Goal: Task Accomplishment & Management: Manage account settings

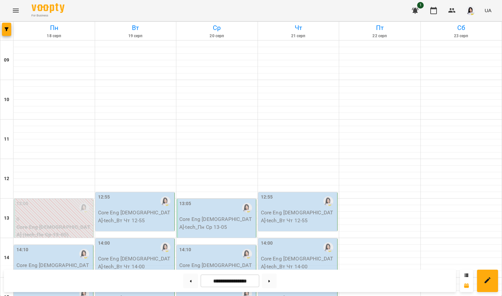
scroll to position [129, 0]
click at [49, 246] on div "14:10" at bounding box center [53, 253] width 75 height 15
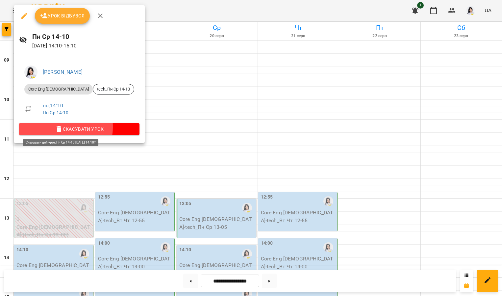
click at [54, 126] on span "Скасувати Урок" at bounding box center [79, 129] width 110 height 8
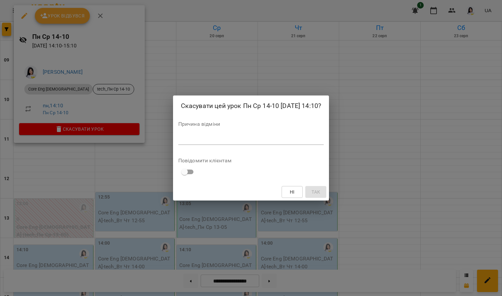
click at [178, 142] on textarea at bounding box center [250, 140] width 145 height 6
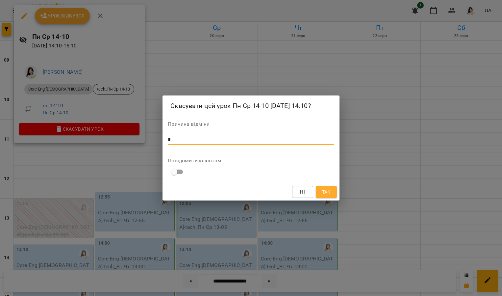
type textarea "*"
click at [331, 187] on button "Так" at bounding box center [326, 192] width 21 height 12
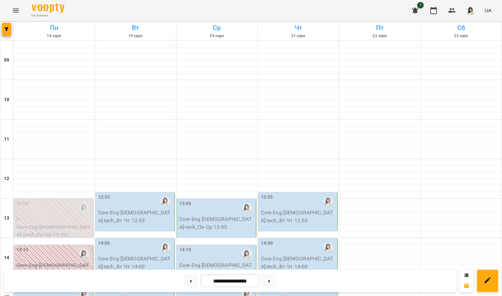
click at [65, 286] on div "15:15" at bounding box center [53, 293] width 75 height 15
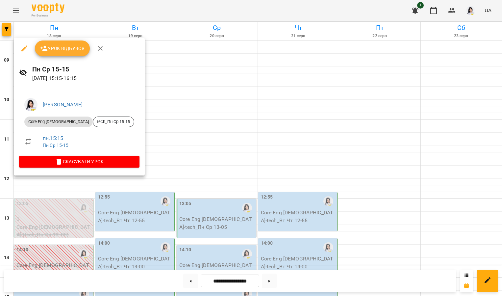
click at [74, 50] on span "Урок відбувся" at bounding box center [62, 48] width 45 height 8
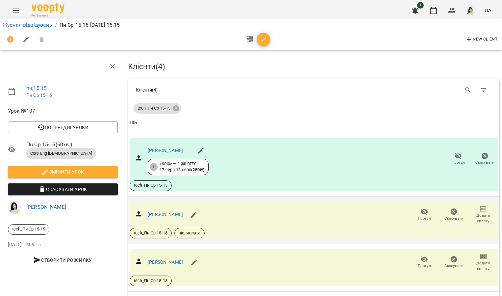
scroll to position [73, 0]
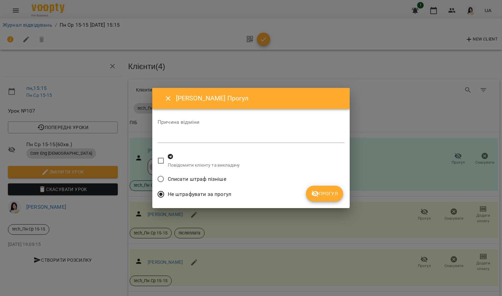
click at [322, 195] on span "Прогул" at bounding box center [324, 194] width 27 height 8
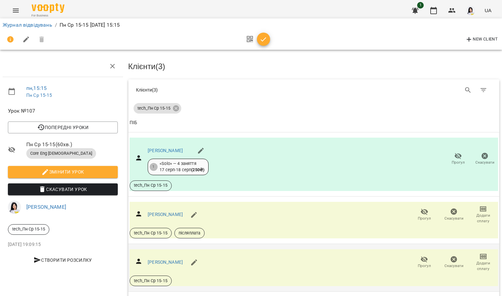
click at [421, 256] on icon "button" at bounding box center [424, 259] width 7 height 6
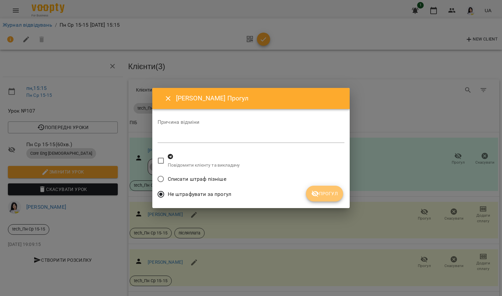
click at [335, 199] on button "Прогул" at bounding box center [324, 194] width 37 height 16
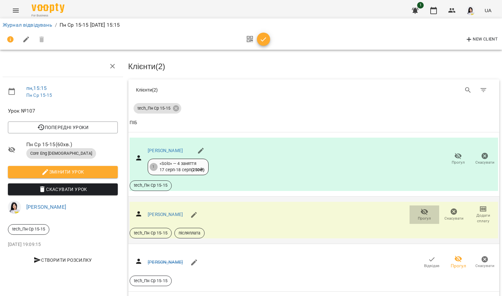
click at [418, 216] on span "Прогул" at bounding box center [424, 219] width 13 height 6
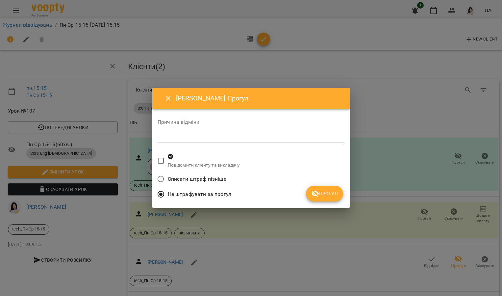
click at [329, 191] on span "Прогул" at bounding box center [324, 194] width 27 height 8
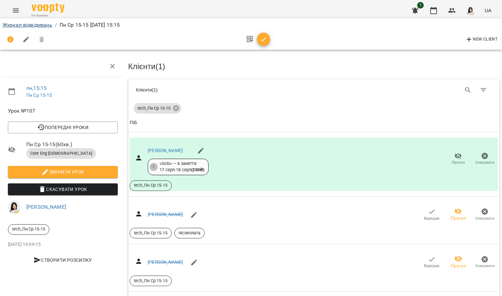
click at [18, 23] on link "Журнал відвідувань" at bounding box center [28, 25] width 50 height 6
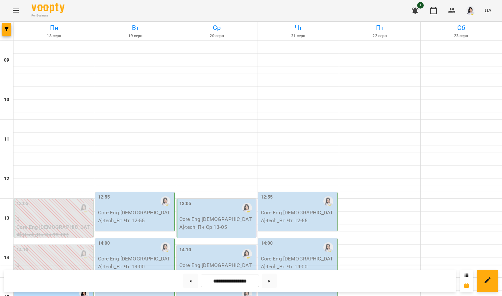
scroll to position [184, 0]
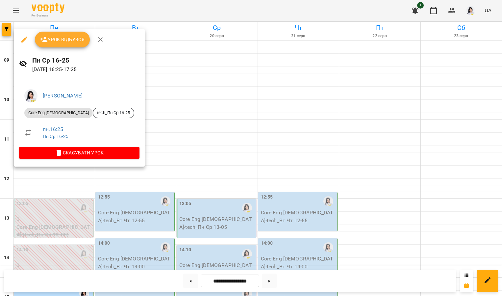
click at [76, 46] on button "Урок відбувся" at bounding box center [62, 40] width 55 height 16
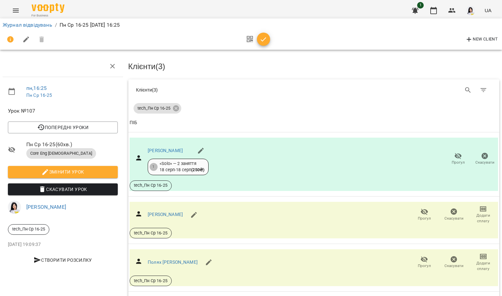
scroll to position [25, 0]
click at [421, 209] on icon "button" at bounding box center [424, 212] width 7 height 6
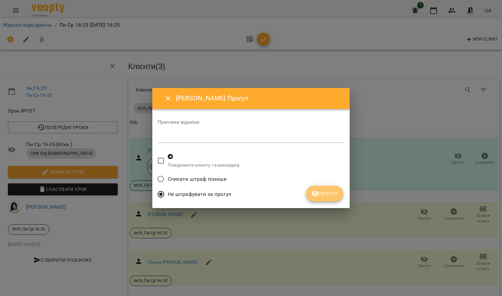
click at [329, 192] on span "Прогул" at bounding box center [324, 194] width 27 height 8
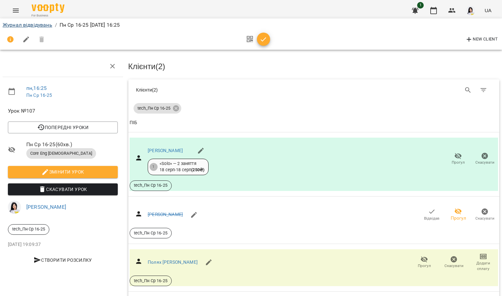
click at [27, 24] on link "Журнал відвідувань" at bounding box center [28, 25] width 50 height 6
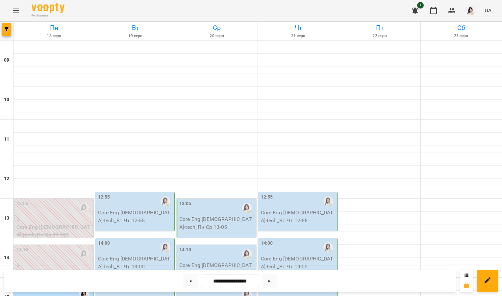
scroll to position [248, 0]
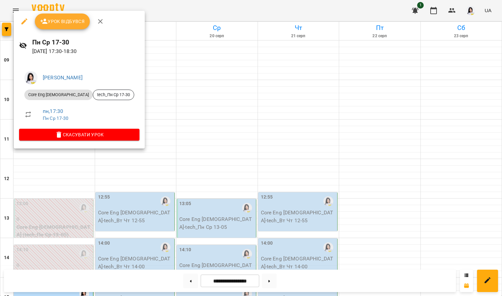
click at [62, 27] on button "Урок відбувся" at bounding box center [62, 21] width 55 height 16
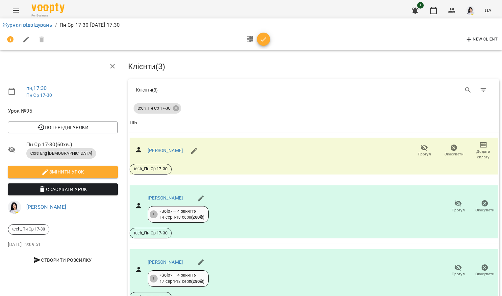
scroll to position [41, 0]
click at [35, 27] on link "Журнал відвідувань" at bounding box center [28, 25] width 50 height 6
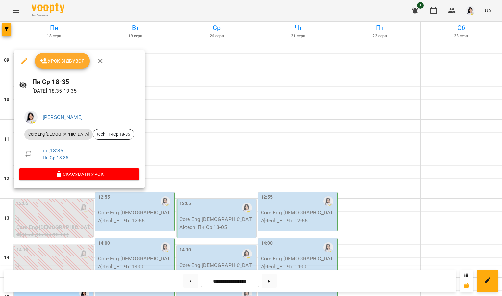
scroll to position [248, 0]
click at [71, 57] on button "Урок відбувся" at bounding box center [62, 61] width 55 height 16
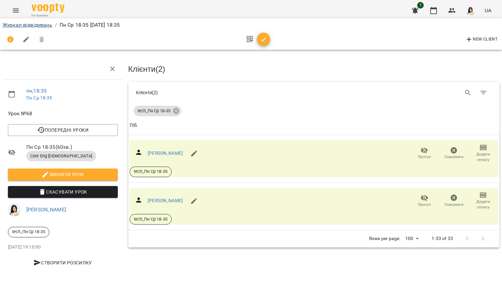
click at [36, 25] on link "Журнал відвідувань" at bounding box center [28, 25] width 50 height 6
